Goal: Complete application form

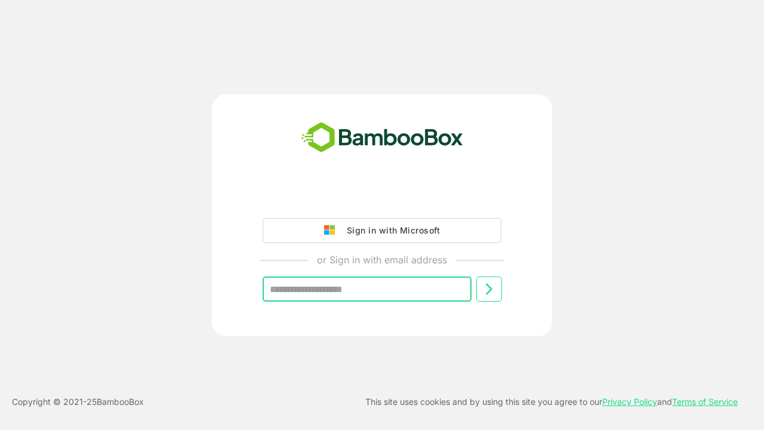
type input "**********"
click at [489, 289] on icon at bounding box center [489, 289] width 14 height 14
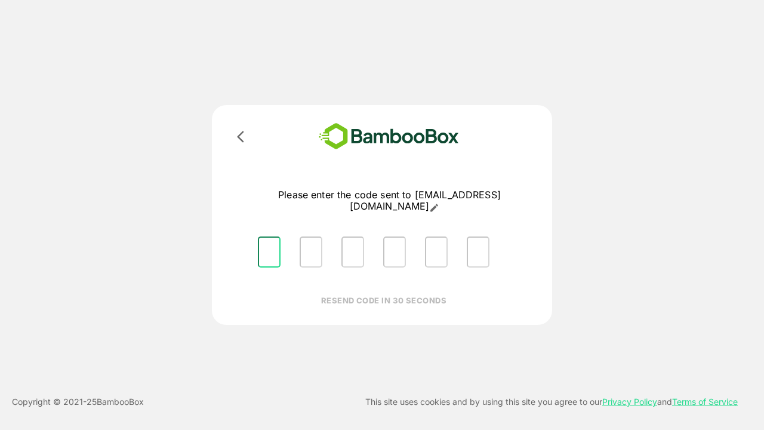
type input "*"
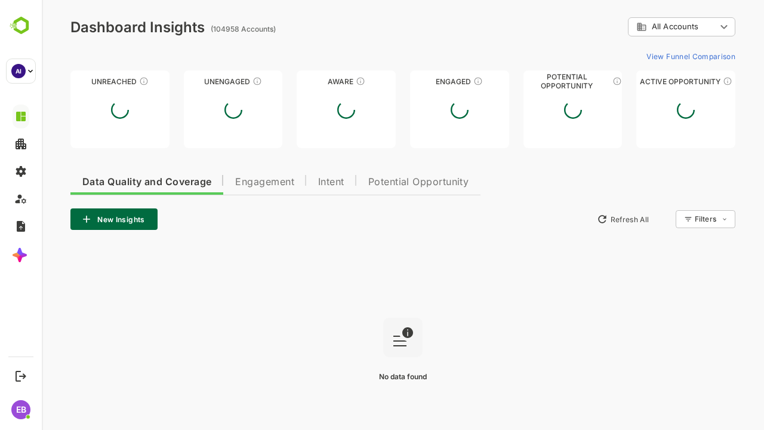
type input "**********"
